Goal: Download file/media: Download file/media

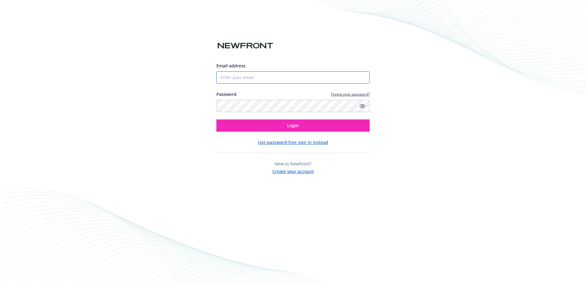
click at [262, 75] on input "Email address" at bounding box center [292, 77] width 153 height 12
type input "[EMAIL_ADDRESS][DOMAIN_NAME]"
click at [216, 120] on button "Login" at bounding box center [292, 126] width 153 height 12
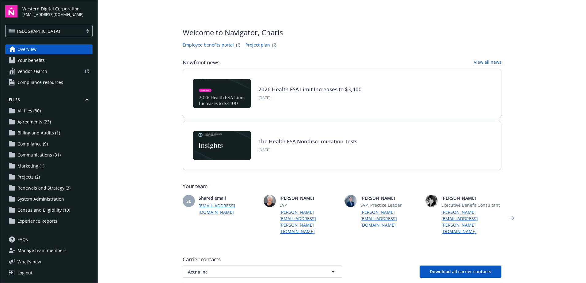
drag, startPoint x: 31, startPoint y: 153, endPoint x: 38, endPoint y: 153, distance: 6.7
click at [32, 153] on span "Communications (31)" at bounding box center [38, 155] width 43 height 10
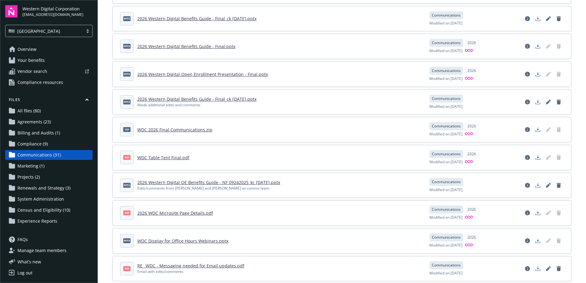
scroll to position [215, 0]
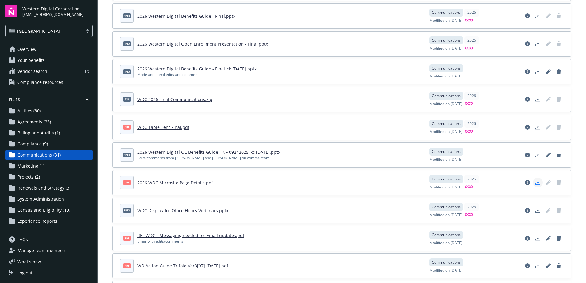
click at [536, 181] on icon "Download document" at bounding box center [538, 182] width 5 height 5
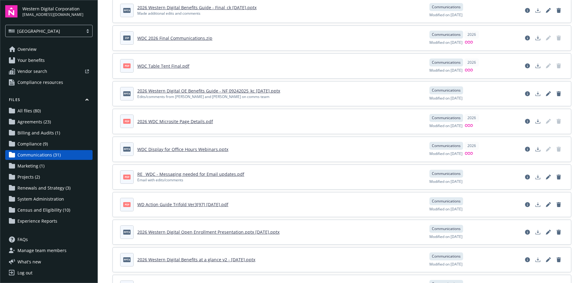
scroll to position [245, 0]
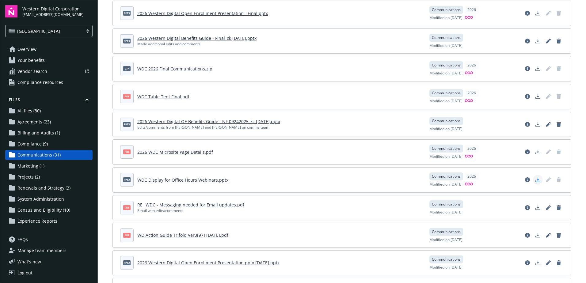
click at [536, 178] on icon "Download document" at bounding box center [538, 179] width 5 height 5
click at [536, 207] on icon "Download document" at bounding box center [538, 207] width 5 height 5
click at [572, 41] on div "Files All years 2026 2025 Filters Upload files pptx 2026 Western Digital Benefi…" at bounding box center [342, 217] width 488 height 924
